Goal: Transaction & Acquisition: Purchase product/service

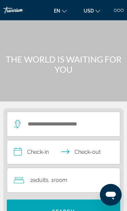
click at [116, 10] on div at bounding box center [115, 10] width 3 height 3
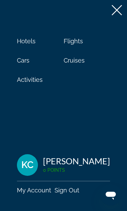
click at [30, 42] on span "Hotels" at bounding box center [26, 41] width 19 height 7
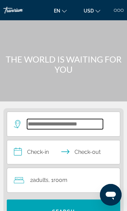
click at [66, 129] on input "Search widget" at bounding box center [65, 124] width 76 height 10
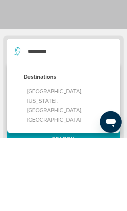
click at [88, 158] on button "Oak Brook, Illinois, IL, United States" at bounding box center [68, 178] width 89 height 41
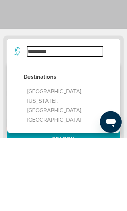
type input "**********"
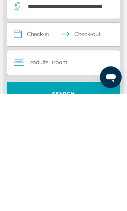
click at [31, 140] on input "**********" at bounding box center [64, 153] width 115 height 26
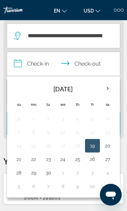
scroll to position [85, 0]
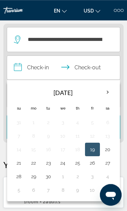
click at [21, 165] on button "21" at bounding box center [18, 162] width 7 height 9
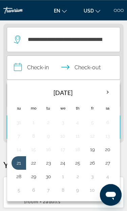
click at [36, 166] on button "22" at bounding box center [33, 162] width 7 height 9
type input "**********"
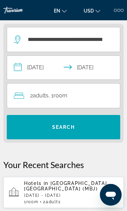
click at [91, 130] on span "Search widget" at bounding box center [63, 127] width 113 height 16
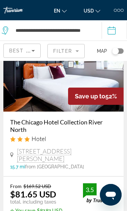
scroll to position [39, 0]
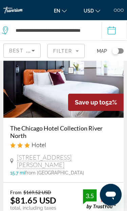
click at [78, 52] on mat-form-field "Filter" at bounding box center [65, 51] width 37 height 14
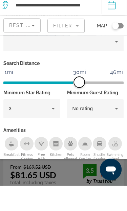
scroll to position [65, 0]
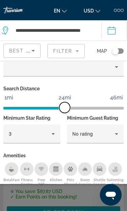
scroll to position [59, 0]
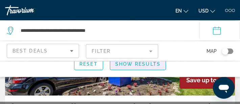
scroll to position [95, 0]
click at [127, 67] on span "Show Results" at bounding box center [137, 63] width 45 height 5
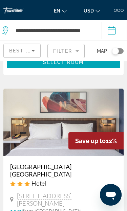
scroll to position [2332, 0]
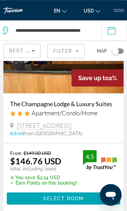
scroll to position [2410, 0]
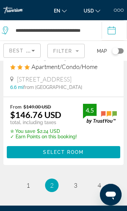
scroll to position [2452, 0]
click at [33, 180] on link "page 1" at bounding box center [28, 186] width 12 height 12
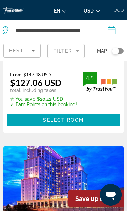
scroll to position [1866, 0]
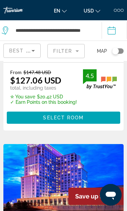
click at [64, 144] on img "Main content" at bounding box center [63, 178] width 120 height 68
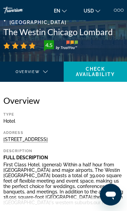
scroll to position [101, 0]
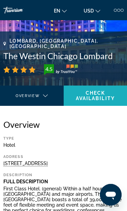
click at [104, 101] on span "Check Availability" at bounding box center [95, 95] width 39 height 11
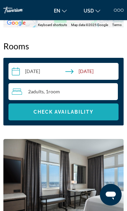
scroll to position [789, 0]
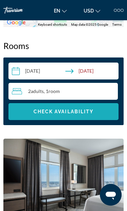
click at [95, 116] on span "Search widget" at bounding box center [63, 112] width 110 height 16
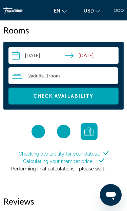
scroll to position [807, 0]
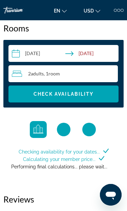
click at [91, 175] on div "Checking availability for your dates... Calculating your member price... Perfor…" at bounding box center [63, 164] width 108 height 32
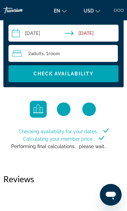
scroll to position [826, 0]
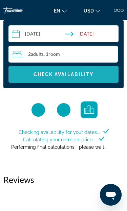
click at [95, 77] on span "Search widget" at bounding box center [63, 74] width 110 height 16
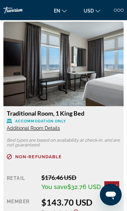
scroll to position [906, 0]
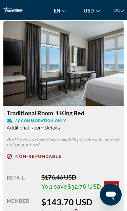
click at [50, 130] on span "Additional Room Details" at bounding box center [33, 127] width 53 height 5
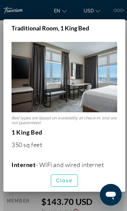
scroll to position [-4, 0]
click at [64, 183] on span "Close" at bounding box center [64, 180] width 16 height 5
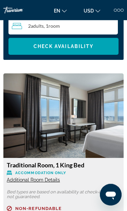
scroll to position [856, 0]
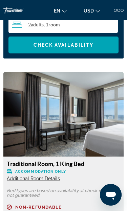
click at [96, 138] on img "Main content" at bounding box center [63, 114] width 120 height 85
click at [96, 141] on img "Main content" at bounding box center [63, 114] width 120 height 85
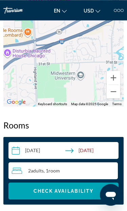
scroll to position [709, 0]
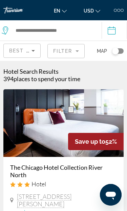
click at [75, 50] on mat-form-field "Filter" at bounding box center [65, 51] width 37 height 14
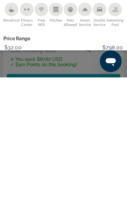
scroll to position [64, 0]
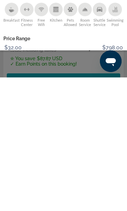
click at [86, 207] on span "Show Results" at bounding box center [81, 209] width 45 height 5
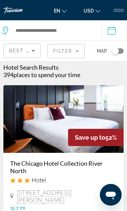
scroll to position [0, 0]
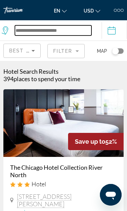
click at [87, 36] on input "Search widget" at bounding box center [53, 30] width 76 height 10
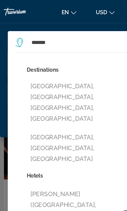
click at [81, 78] on button "Lombard, Chicago, IL, United States" at bounding box center [68, 89] width 90 height 41
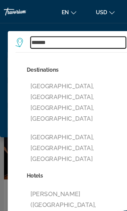
type input "**********"
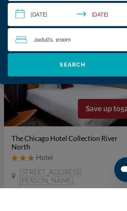
click at [86, 95] on span "Search widget" at bounding box center [63, 103] width 113 height 16
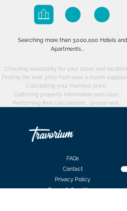
scroll to position [20, 0]
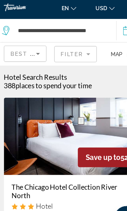
click at [76, 49] on mat-form-field "Filter" at bounding box center [65, 51] width 37 height 14
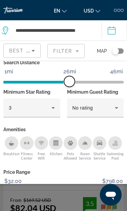
scroll to position [81, 0]
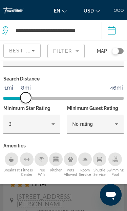
scroll to position [69, 0]
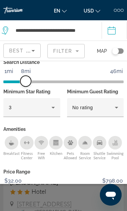
scroll to position [86, 0]
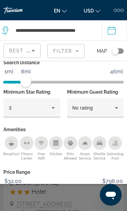
click at [79, 211] on html "**********" at bounding box center [63, 105] width 127 height 211
click at [82, 211] on html "**********" at bounding box center [63, 105] width 127 height 211
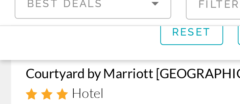
scroll to position [260, 0]
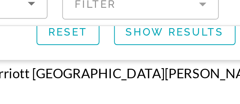
click at [115, 61] on span "Show Results" at bounding box center [137, 63] width 45 height 5
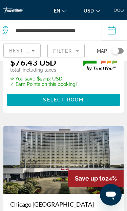
scroll to position [599, 0]
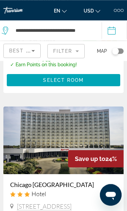
click at [65, 140] on img "Main content" at bounding box center [63, 141] width 120 height 68
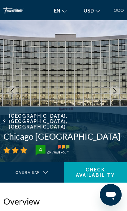
click at [115, 91] on icon "Next image" at bounding box center [115, 91] width 6 height 6
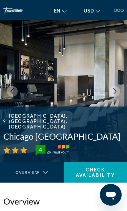
click at [116, 96] on button "Next image" at bounding box center [114, 91] width 11 height 11
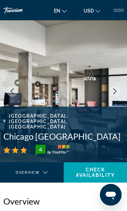
click at [115, 96] on button "Next image" at bounding box center [114, 91] width 11 height 11
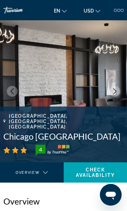
click at [90, 92] on img "Main content" at bounding box center [63, 91] width 127 height 142
click at [115, 97] on img "Main content" at bounding box center [63, 91] width 127 height 142
click at [115, 93] on icon "Next image" at bounding box center [115, 91] width 6 height 6
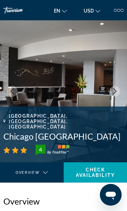
click at [118, 92] on button "Next image" at bounding box center [114, 91] width 11 height 11
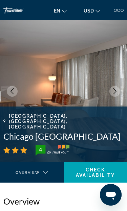
click at [118, 89] on button "Next image" at bounding box center [114, 91] width 11 height 11
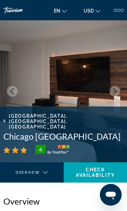
click at [118, 90] on button "Next image" at bounding box center [114, 91] width 11 height 11
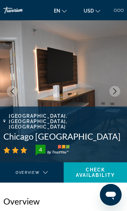
click at [119, 90] on button "Next image" at bounding box center [114, 91] width 11 height 11
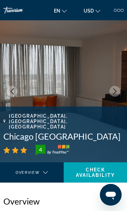
click at [118, 88] on button "Next image" at bounding box center [114, 91] width 11 height 11
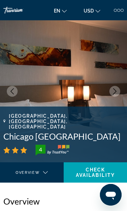
click at [119, 90] on button "Next image" at bounding box center [114, 91] width 11 height 11
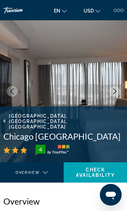
click at [117, 91] on icon "Next image" at bounding box center [115, 91] width 6 height 6
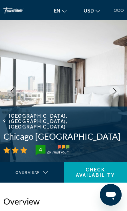
click at [118, 91] on button "Next image" at bounding box center [114, 91] width 11 height 11
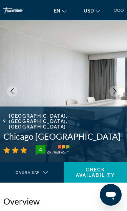
click at [117, 93] on icon "Next image" at bounding box center [115, 91] width 6 height 6
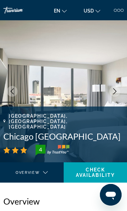
click at [116, 93] on icon "Next image" at bounding box center [115, 91] width 6 height 6
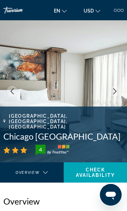
click at [119, 93] on button "Next image" at bounding box center [114, 91] width 11 height 11
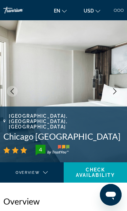
click at [117, 90] on icon "Next image" at bounding box center [115, 91] width 6 height 6
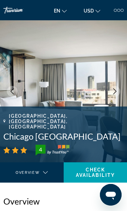
click at [117, 92] on icon "Next image" at bounding box center [115, 91] width 6 height 6
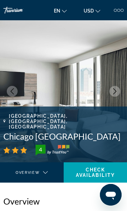
click at [116, 92] on icon "Next image" at bounding box center [114, 91] width 3 height 6
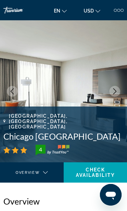
click at [116, 92] on icon "Next image" at bounding box center [115, 91] width 6 height 6
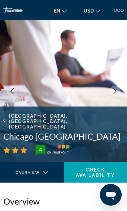
click at [117, 93] on icon "Next image" at bounding box center [115, 91] width 6 height 6
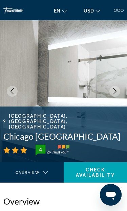
click at [97, 145] on div "4" at bounding box center [63, 150] width 120 height 11
click at [117, 92] on icon "Next image" at bounding box center [115, 91] width 6 height 6
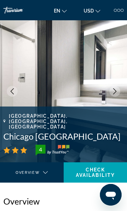
click at [116, 91] on icon "Next image" at bounding box center [115, 91] width 6 height 6
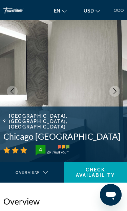
click at [116, 90] on icon "Next image" at bounding box center [115, 91] width 6 height 6
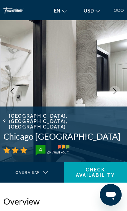
click at [118, 94] on button "Next image" at bounding box center [114, 91] width 11 height 11
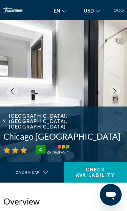
click at [117, 94] on icon "Next image" at bounding box center [115, 91] width 6 height 6
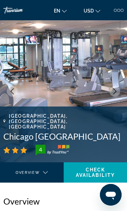
click at [117, 93] on icon "Next image" at bounding box center [115, 91] width 6 height 6
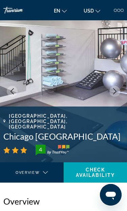
click at [117, 92] on icon "Next image" at bounding box center [115, 91] width 6 height 6
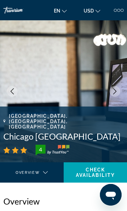
click at [116, 93] on icon "Next image" at bounding box center [115, 91] width 6 height 6
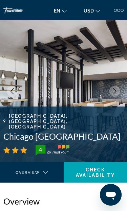
click at [119, 94] on button "Next image" at bounding box center [114, 91] width 11 height 11
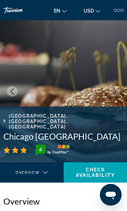
click at [93, 176] on span "Check Availability" at bounding box center [95, 172] width 39 height 11
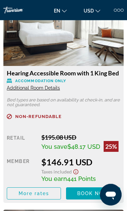
scroll to position [885, 0]
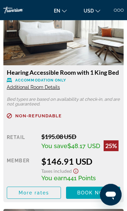
click at [42, 88] on span "Additional Room Details" at bounding box center [33, 87] width 53 height 5
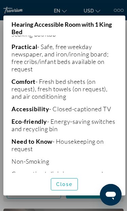
scroll to position [221, 0]
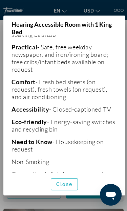
click at [68, 187] on span "Close" at bounding box center [64, 184] width 16 height 5
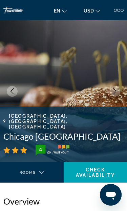
scroll to position [885, 0]
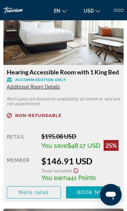
click at [53, 88] on span "Additional Room Details" at bounding box center [33, 86] width 53 height 5
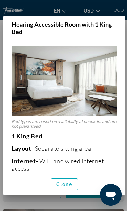
scroll to position [0, 0]
click at [67, 193] on span "button" at bounding box center [64, 184] width 26 height 16
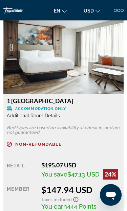
scroll to position [1785, 0]
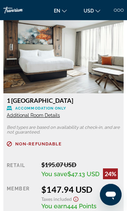
click at [22, 116] on span "Additional Room Details" at bounding box center [33, 115] width 53 height 5
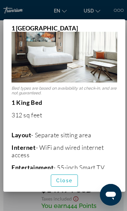
scroll to position [29, 0]
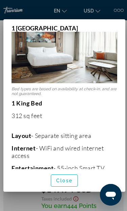
click at [66, 189] on span "button" at bounding box center [64, 181] width 26 height 16
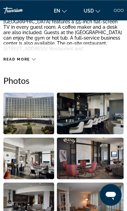
scroll to position [253, 0]
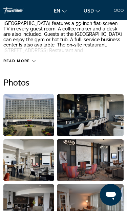
click at [36, 118] on img "Open full-screen image slider" at bounding box center [28, 115] width 51 height 42
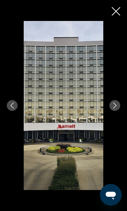
click at [117, 108] on icon "Next image" at bounding box center [115, 106] width 6 height 6
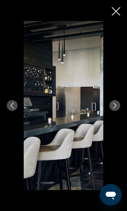
click at [116, 110] on button "Next image" at bounding box center [114, 105] width 11 height 11
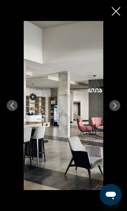
click at [116, 108] on icon "Next image" at bounding box center [115, 106] width 6 height 6
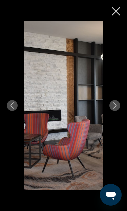
click at [116, 106] on icon "Next image" at bounding box center [115, 106] width 6 height 6
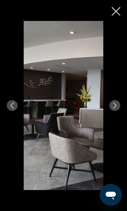
click at [116, 107] on icon "Next image" at bounding box center [115, 106] width 6 height 6
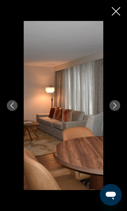
click at [116, 108] on icon "Next image" at bounding box center [115, 106] width 6 height 6
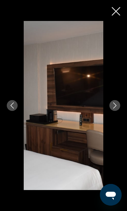
click at [114, 109] on button "Next image" at bounding box center [114, 105] width 11 height 11
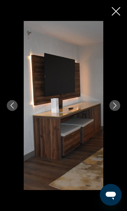
click at [115, 110] on button "Next image" at bounding box center [114, 105] width 11 height 11
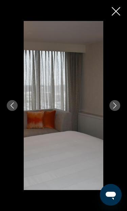
click at [115, 109] on button "Next image" at bounding box center [114, 105] width 11 height 11
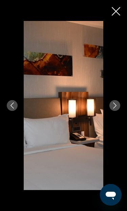
click at [114, 108] on icon "Next image" at bounding box center [114, 106] width 3 height 6
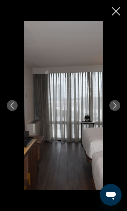
click at [115, 110] on button "Next image" at bounding box center [114, 105] width 11 height 11
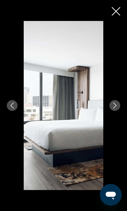
click at [115, 108] on icon "Next image" at bounding box center [115, 106] width 6 height 6
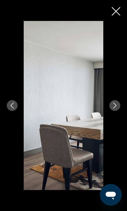
click at [115, 108] on icon "Next image" at bounding box center [115, 106] width 6 height 6
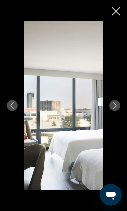
click at [116, 110] on button "Next image" at bounding box center [114, 105] width 11 height 11
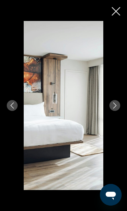
click at [115, 111] on button "Next image" at bounding box center [114, 105] width 11 height 11
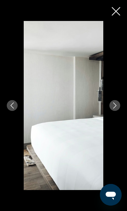
click at [117, 21] on div "prev next" at bounding box center [63, 105] width 127 height 169
click at [115, 21] on div "prev next" at bounding box center [63, 105] width 127 height 169
click at [112, 21] on div "prev next" at bounding box center [63, 105] width 127 height 169
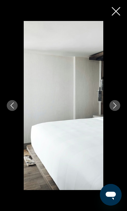
click at [118, 21] on div "prev next" at bounding box center [63, 105] width 127 height 169
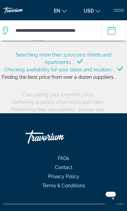
scroll to position [39, 0]
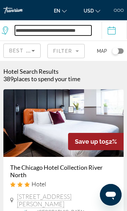
click at [90, 31] on input "**********" at bounding box center [53, 30] width 76 height 10
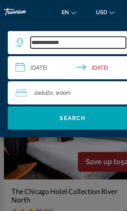
type input "********"
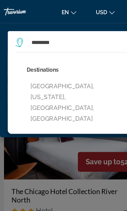
click at [83, 79] on button "[GEOGRAPHIC_DATA], [US_STATE], [GEOGRAPHIC_DATA], [GEOGRAPHIC_DATA]" at bounding box center [68, 89] width 90 height 41
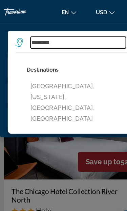
type input "**********"
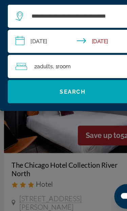
click at [75, 95] on span "Search widget" at bounding box center [63, 103] width 113 height 16
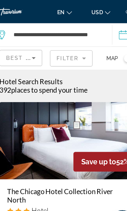
click at [74, 54] on mat-form-field "Filter" at bounding box center [65, 51] width 37 height 14
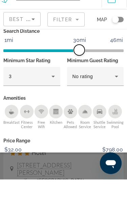
scroll to position [31, 0]
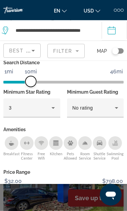
scroll to position [158, 0]
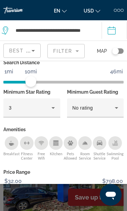
click at [86, 208] on span "Show Results" at bounding box center [81, 209] width 45 height 5
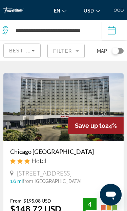
scroll to position [668, 0]
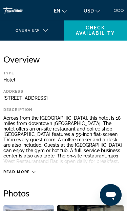
scroll to position [141, 0]
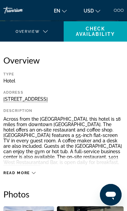
click at [102, 34] on span "Check Availability" at bounding box center [95, 31] width 39 height 11
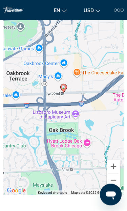
scroll to position [726, 0]
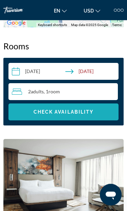
click at [90, 115] on span "Search widget" at bounding box center [63, 112] width 110 height 16
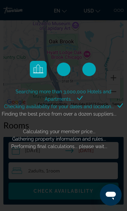
scroll to position [647, 0]
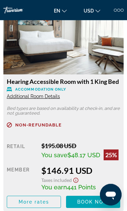
scroll to position [876, 0]
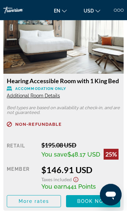
click at [51, 97] on span "Additional Room Details" at bounding box center [33, 95] width 53 height 5
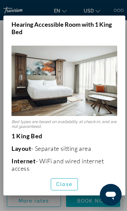
scroll to position [0, 0]
click at [67, 193] on span "button" at bounding box center [64, 184] width 26 height 16
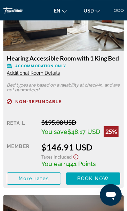
scroll to position [899, 0]
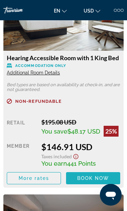
click at [101, 180] on span "Book now" at bounding box center [93, 178] width 32 height 5
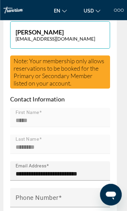
scroll to position [374, 2]
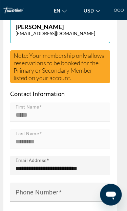
click at [82, 191] on input "Phone Number" at bounding box center [62, 195] width 93 height 8
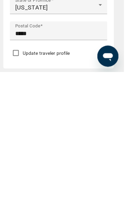
scroll to position [543, 0]
type input "**********"
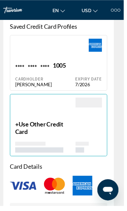
scroll to position [841, 0]
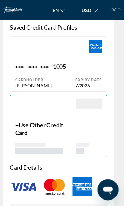
click at [25, 125] on span "Use Other Credit Card" at bounding box center [40, 132] width 49 height 15
click at [97, 102] on div "Main content" at bounding box center [91, 114] width 27 height 24
click at [91, 125] on div "Main content" at bounding box center [91, 141] width 27 height 33
click at [23, 125] on span "Use Other Credit Card" at bounding box center [40, 132] width 49 height 15
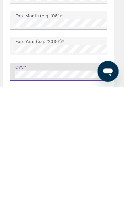
scroll to position [978, 0]
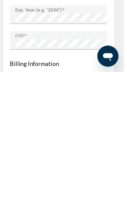
type input "*****"
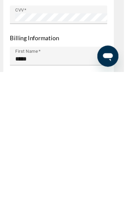
type input "********"
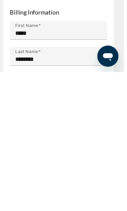
type input "**********"
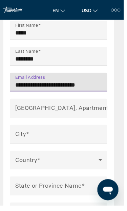
type input "**********"
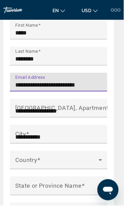
type input "**"
type input "*****"
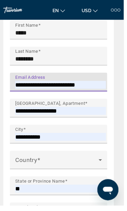
click at [107, 160] on icon "Main content" at bounding box center [103, 164] width 8 height 8
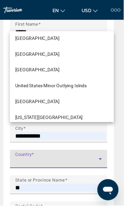
scroll to position [3903, 0]
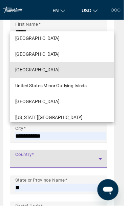
click at [61, 76] on span "[GEOGRAPHIC_DATA]" at bounding box center [39, 72] width 46 height 8
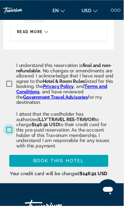
scroll to position [1625, 0]
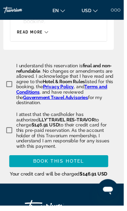
click at [86, 163] on span "Book this hotel" at bounding box center [60, 165] width 52 height 5
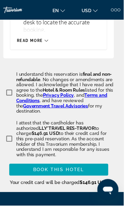
scroll to position [1612, 0]
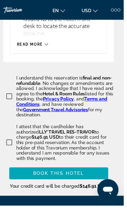
click at [75, 175] on span "Book this hotel" at bounding box center [60, 177] width 52 height 5
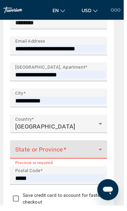
click at [107, 150] on icon "Main content" at bounding box center [103, 154] width 8 height 8
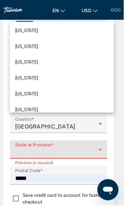
scroll to position [149, 0]
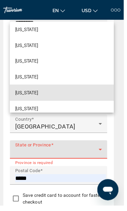
click at [66, 103] on mat-option "[US_STATE]" at bounding box center [63, 95] width 107 height 16
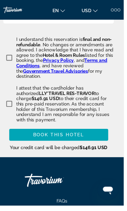
scroll to position [1634, 0]
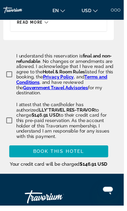
click at [86, 153] on span "Book this hotel" at bounding box center [60, 155] width 52 height 5
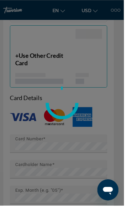
scroll to position [913, 0]
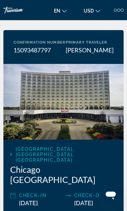
scroll to position [46, 0]
click at [86, 183] on div "[GEOGRAPHIC_DATA], [GEOGRAPHIC_DATA], [GEOGRAPHIC_DATA] [GEOGRAPHIC_DATA] Marri…" at bounding box center [63, 200] width 120 height 120
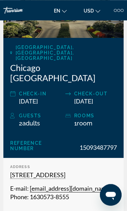
scroll to position [162, 0]
